Goal: Information Seeking & Learning: Learn about a topic

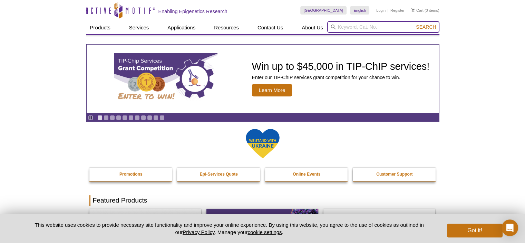
drag, startPoint x: 346, startPoint y: 32, endPoint x: 348, endPoint y: 29, distance: 3.7
click at [346, 31] on input "search" at bounding box center [383, 27] width 112 height 12
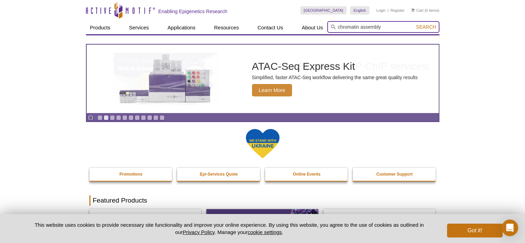
type input "chromatin assembly"
click at [414, 24] on button "Search" at bounding box center [426, 27] width 24 height 6
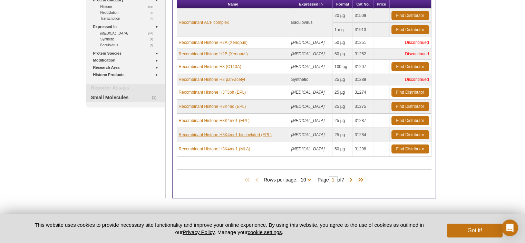
scroll to position [155, 0]
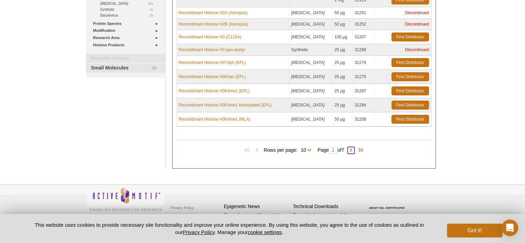
click at [354, 149] on span at bounding box center [350, 150] width 7 height 7
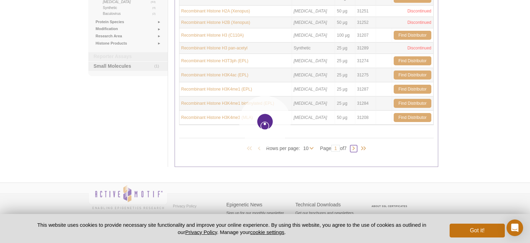
scroll to position [145, 0]
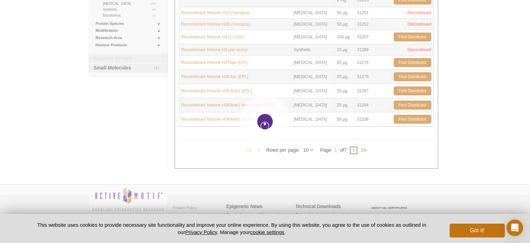
type input "2"
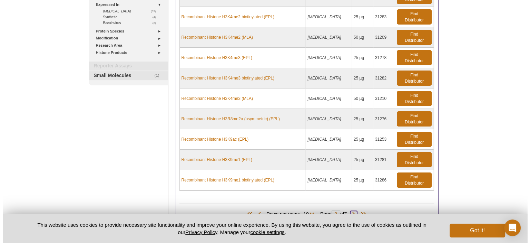
scroll to position [139, 0]
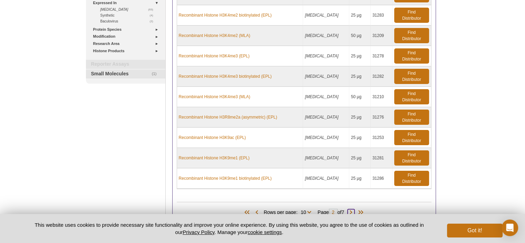
click at [353, 209] on span at bounding box center [350, 212] width 7 height 7
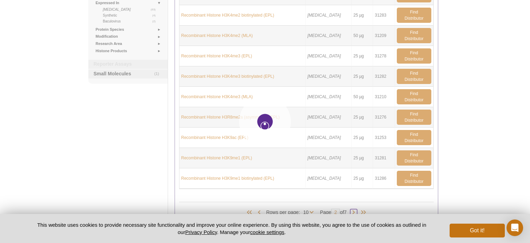
type input "3"
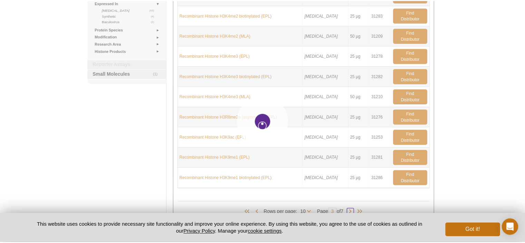
scroll to position [134, 0]
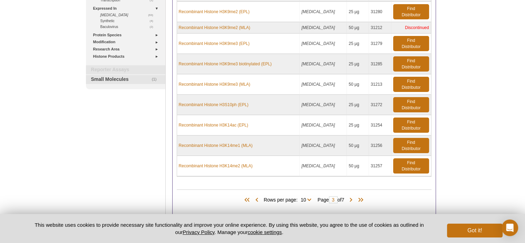
click at [454, 67] on div "Active Motif Logo Enabling Epigenetics Research 0 Search Skip to content Active…" at bounding box center [262, 80] width 525 height 428
